Goal: Information Seeking & Learning: Learn about a topic

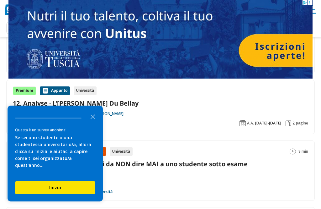
scroll to position [130, 0]
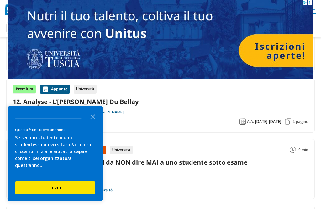
click at [89, 122] on icon "Close the survey" at bounding box center [93, 116] width 13 height 13
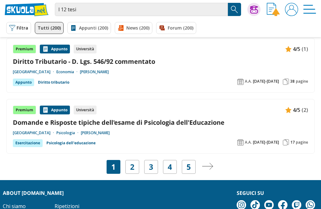
scroll to position [1141, 0]
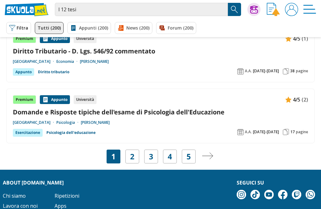
click at [137, 149] on div "2" at bounding box center [132, 156] width 14 height 14
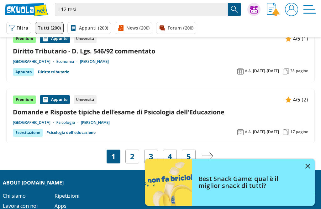
click at [134, 152] on link "2" at bounding box center [132, 156] width 4 height 9
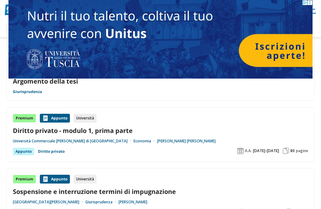
scroll to position [504, 0]
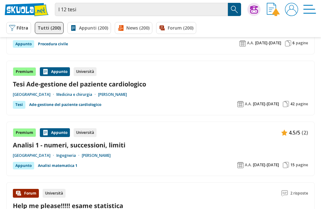
scroll to position [647, 0]
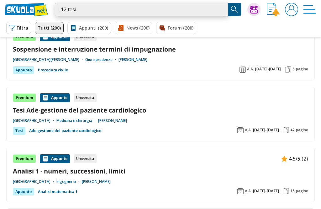
click at [221, 10] on input "l 12 tesi" at bounding box center [141, 9] width 173 height 13
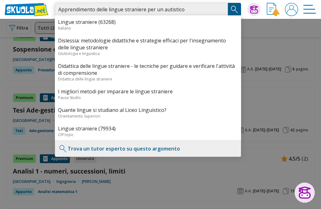
type input "Apprendimento delle lingue straniere per un autistico"
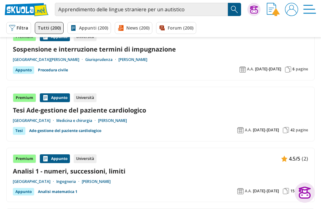
click at [172, 29] on link "Forum (200)" at bounding box center [176, 28] width 40 height 12
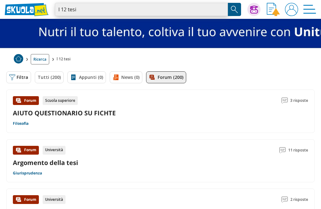
click at [220, 8] on input "l 12 tesi" at bounding box center [141, 9] width 173 height 13
click at [187, 10] on input "search" at bounding box center [141, 9] width 173 height 13
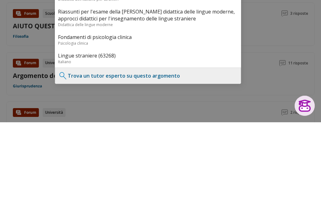
type input "Apprendimento lingue straniere e autismo"
click at [191, 139] on link "Lingue straniere (63268)" at bounding box center [148, 142] width 180 height 7
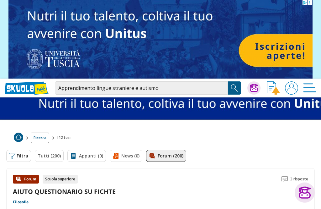
scroll to position [13, 0]
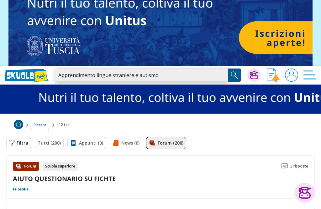
click at [206, 73] on input "Apprendimento lingue straniere e autismo" at bounding box center [141, 74] width 173 height 13
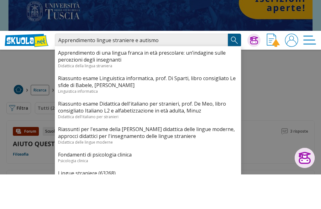
click at [212, 84] on link "Apprendimento di una lingua franca in età prescolare: un’indagine sulle percezi…" at bounding box center [148, 91] width 180 height 14
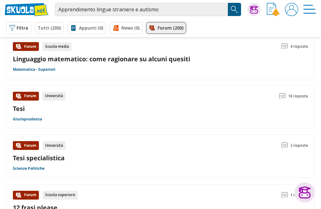
scroll to position [584, 0]
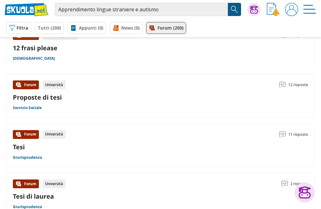
click at [233, 7] on img "Search Button" at bounding box center [234, 9] width 9 height 9
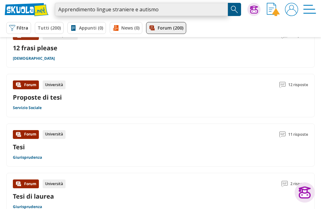
click at [221, 12] on input "Apprendimento lingue straniere e autismo" at bounding box center [141, 9] width 173 height 13
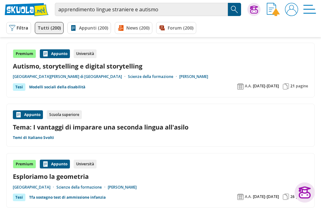
scroll to position [660, 0]
click at [177, 127] on link "Tema: I vantaggi di imparare una seconda lingua all'asilo" at bounding box center [160, 127] width 295 height 8
